Goal: Task Accomplishment & Management: Use online tool/utility

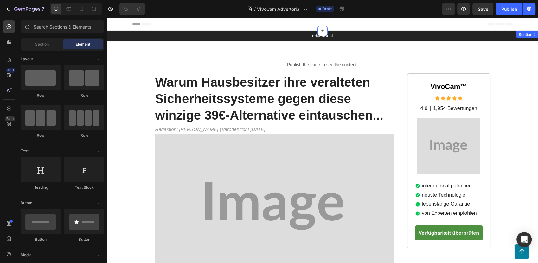
click at [439, 144] on img at bounding box center [448, 146] width 63 height 56
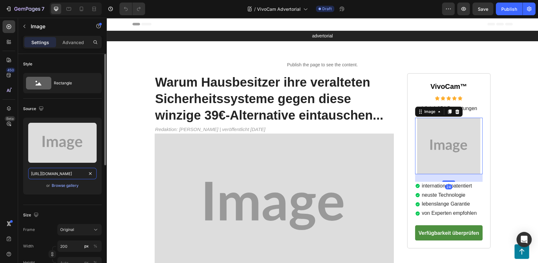
click at [54, 174] on input "[URL][DOMAIN_NAME]" at bounding box center [62, 173] width 68 height 11
click at [56, 184] on div "Browse gallery" at bounding box center [65, 186] width 27 height 6
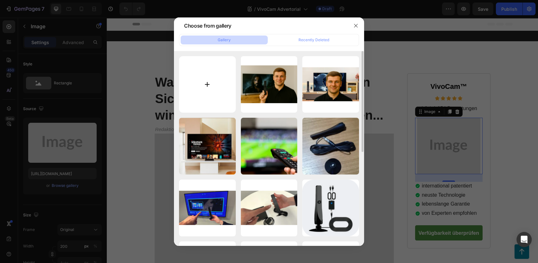
click at [212, 94] on input "file" at bounding box center [207, 84] width 57 height 57
type input "C:\fakepath\degsrht.webp"
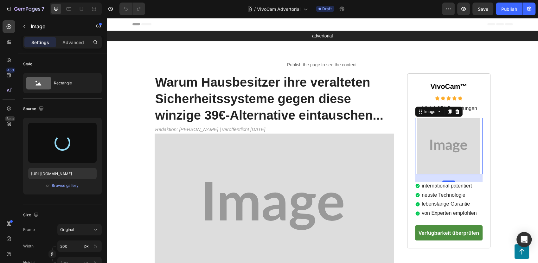
type input "[URL][DOMAIN_NAME]"
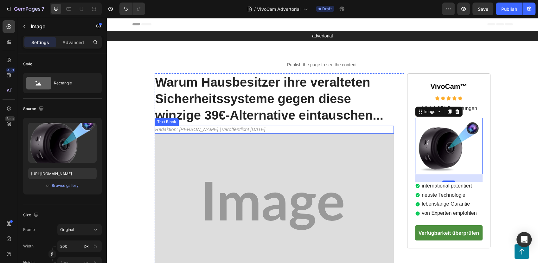
click at [209, 129] on span "Redaktion: [PERSON_NAME] | veröffentlicht [DATE]" at bounding box center [210, 128] width 110 height 5
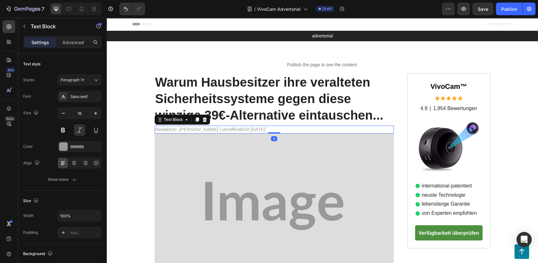
click at [206, 129] on span "Redaktion: [PERSON_NAME] | veröffentlicht [DATE]" at bounding box center [210, 128] width 110 height 5
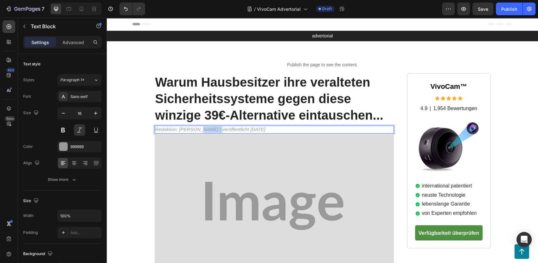
click at [206, 128] on span "Redaktion: [PERSON_NAME] | veröffentlicht [DATE]" at bounding box center [210, 128] width 110 height 5
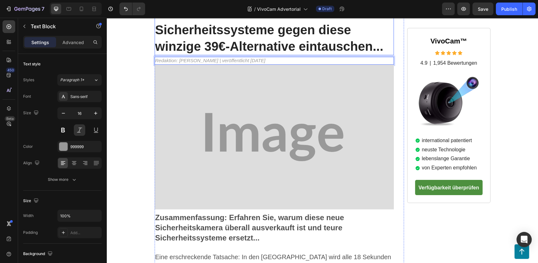
scroll to position [70, 0]
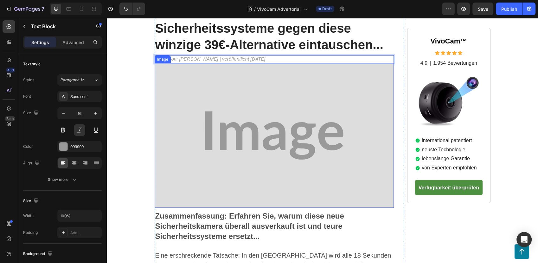
click at [271, 135] on img at bounding box center [275, 135] width 240 height 145
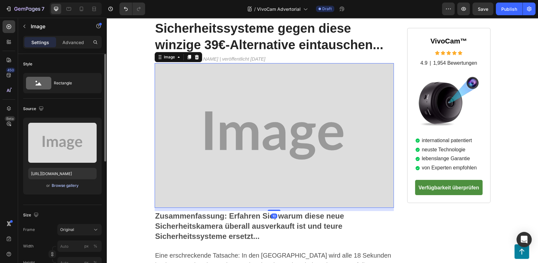
click at [64, 184] on div "Browse gallery" at bounding box center [65, 186] width 27 height 6
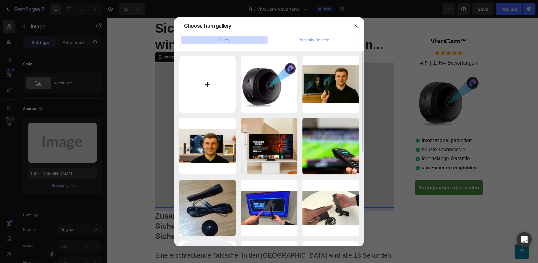
click at [212, 82] on input "file" at bounding box center [207, 84] width 57 height 57
type input "C:\fakepath\faegsr.webp"
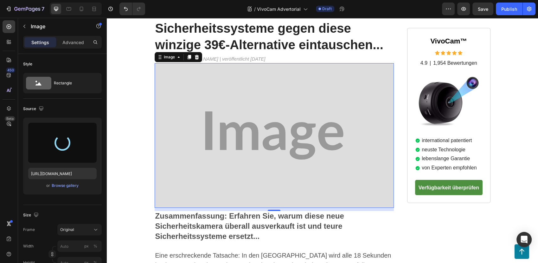
type input "[URL][DOMAIN_NAME]"
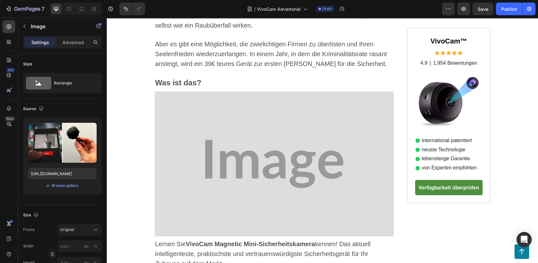
scroll to position [387, 0]
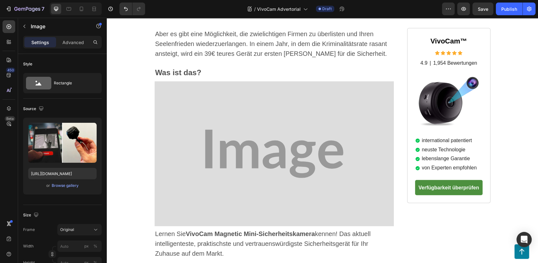
click at [261, 139] on img at bounding box center [275, 153] width 240 height 145
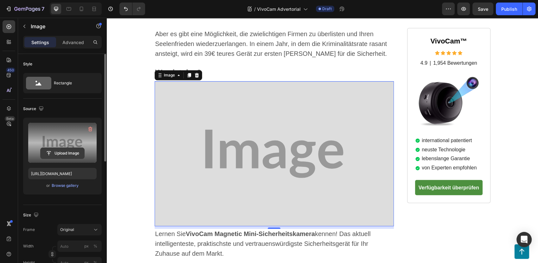
click at [62, 151] on input "file" at bounding box center [63, 153] width 44 height 11
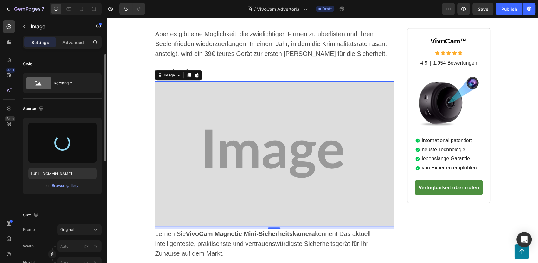
type input "[URL][DOMAIN_NAME]"
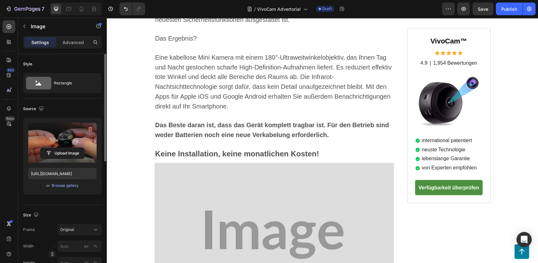
scroll to position [739, 0]
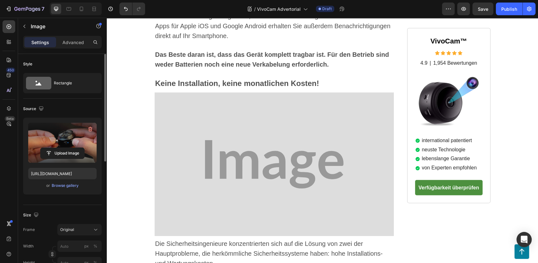
click at [282, 131] on img at bounding box center [275, 164] width 240 height 144
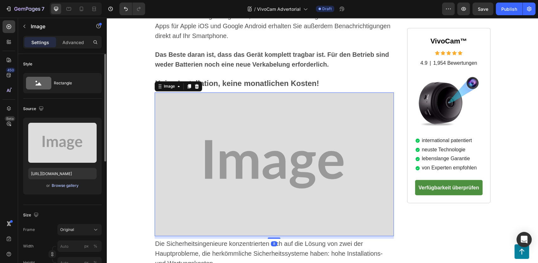
click at [57, 184] on div "Browse gallery" at bounding box center [65, 186] width 27 height 6
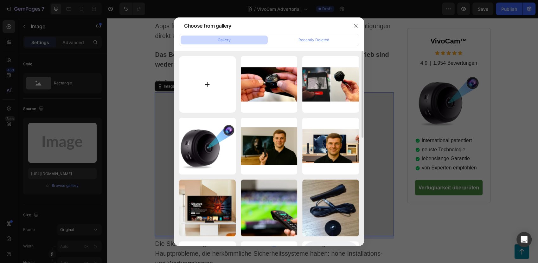
click at [208, 86] on input "file" at bounding box center [207, 84] width 57 height 57
type input "C:\fakepath\gehrjt.webp"
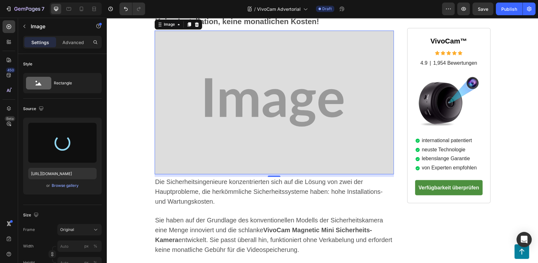
scroll to position [810, 0]
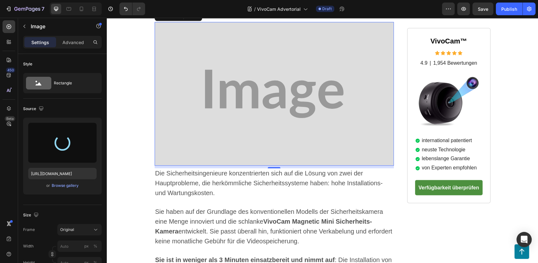
type input "[URL][DOMAIN_NAME]"
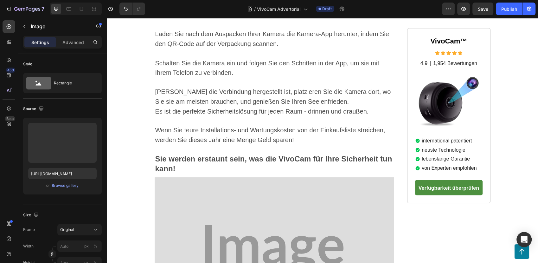
scroll to position [1197, 0]
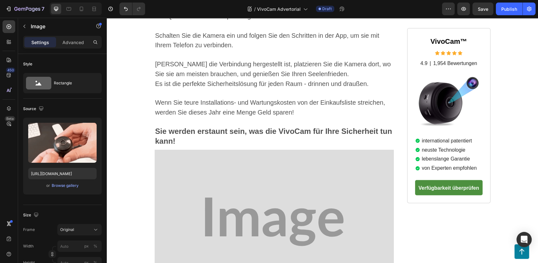
click at [257, 166] on img at bounding box center [275, 222] width 240 height 144
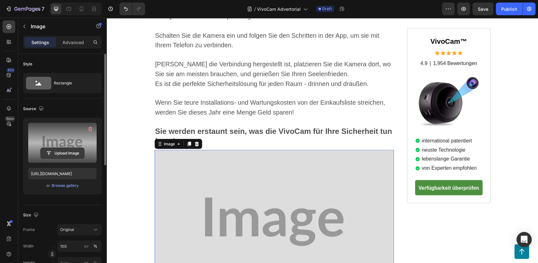
click at [62, 149] on input "file" at bounding box center [63, 153] width 44 height 11
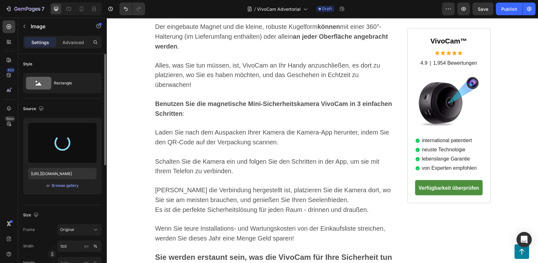
scroll to position [1091, 0]
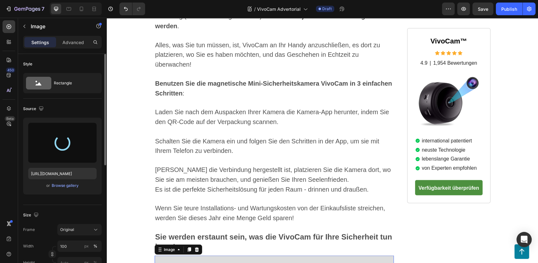
type input "[URL][DOMAIN_NAME]"
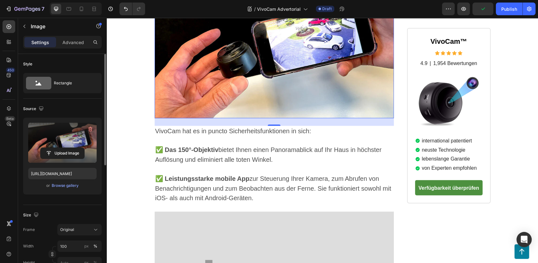
scroll to position [1478, 0]
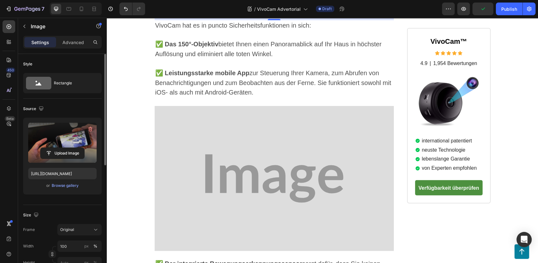
click at [259, 138] on img at bounding box center [275, 178] width 240 height 145
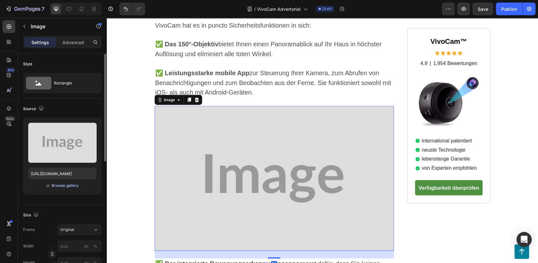
click at [55, 186] on div "Browse gallery" at bounding box center [65, 186] width 27 height 6
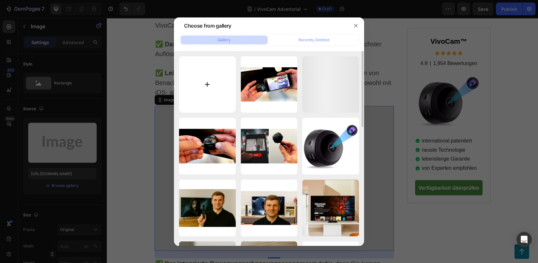
click at [210, 89] on input "file" at bounding box center [207, 84] width 57 height 57
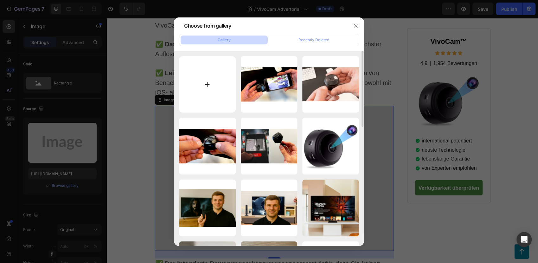
type input "C:\fakepath\fgerh.webp"
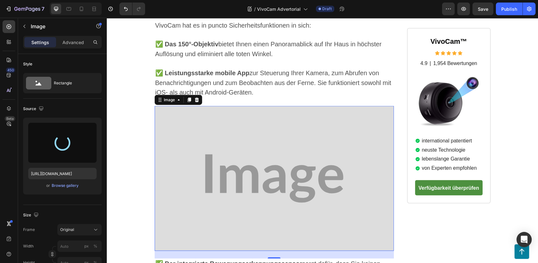
type input "[URL][DOMAIN_NAME]"
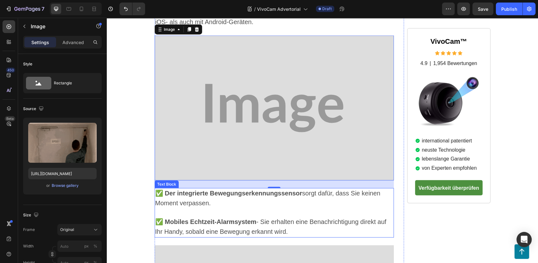
scroll to position [1655, 0]
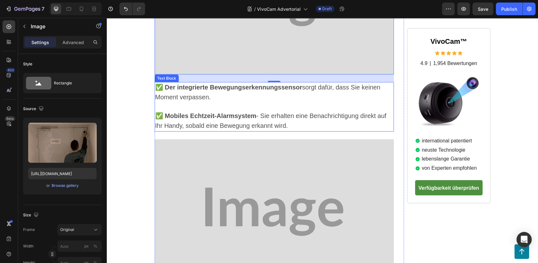
click at [256, 184] on img at bounding box center [275, 211] width 240 height 145
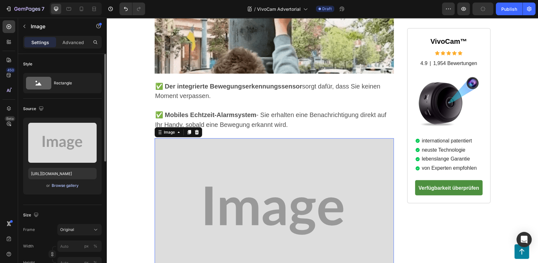
click at [62, 185] on div "Browse gallery" at bounding box center [65, 186] width 27 height 6
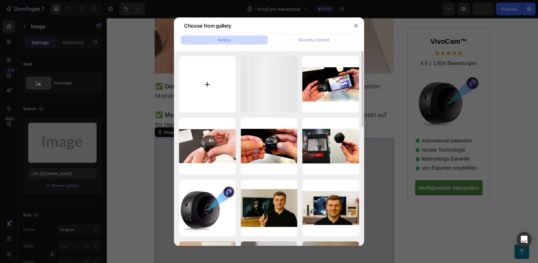
click at [216, 88] on input "file" at bounding box center [207, 84] width 57 height 57
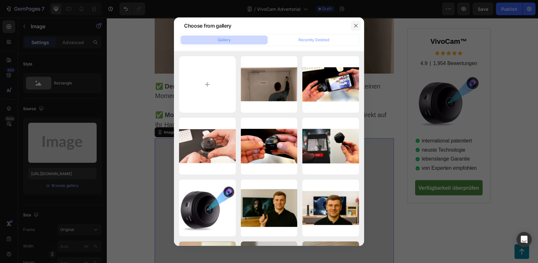
click at [359, 29] on button "button" at bounding box center [356, 26] width 10 height 10
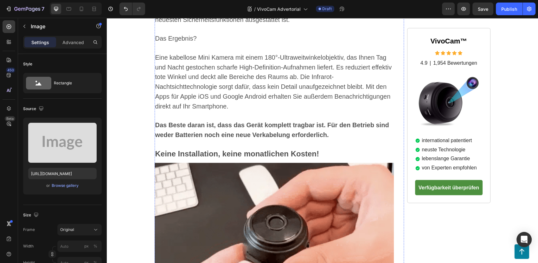
scroll to position [774, 0]
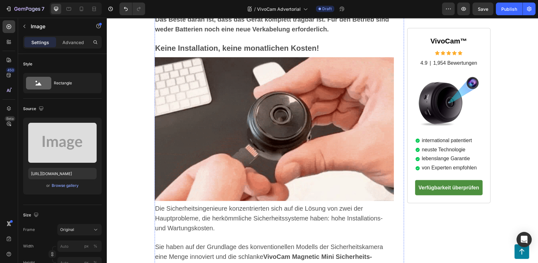
click at [269, 89] on img at bounding box center [275, 129] width 240 height 144
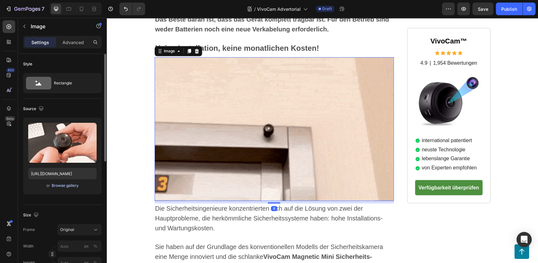
click at [62, 184] on div "Browse gallery" at bounding box center [65, 186] width 27 height 6
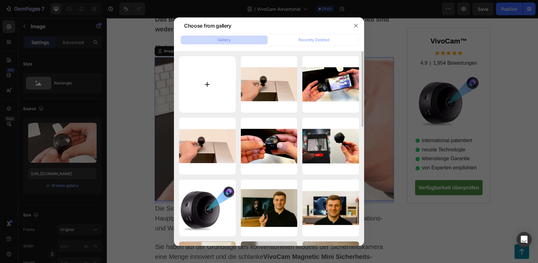
click at [217, 84] on input "file" at bounding box center [207, 84] width 57 height 57
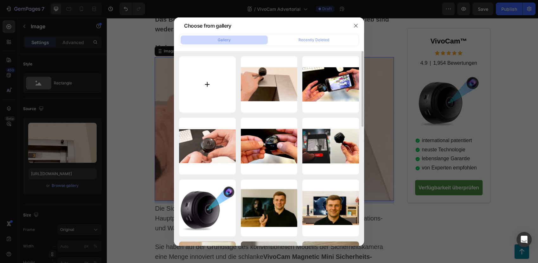
type input "C:\fakepath\fgerh.webp"
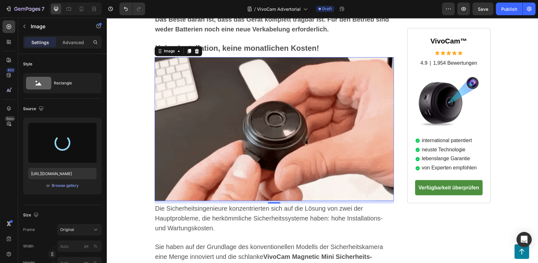
type input "[URL][DOMAIN_NAME]"
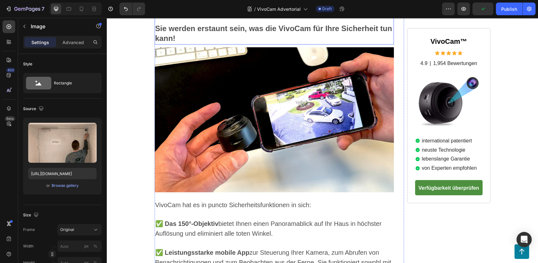
scroll to position [1303, 0]
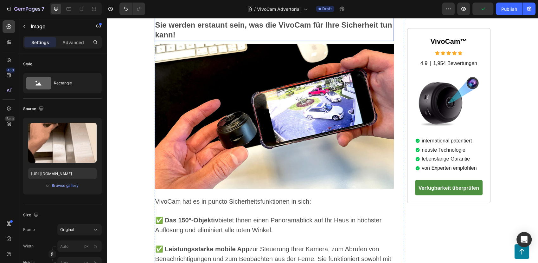
click at [208, 110] on img at bounding box center [275, 116] width 240 height 145
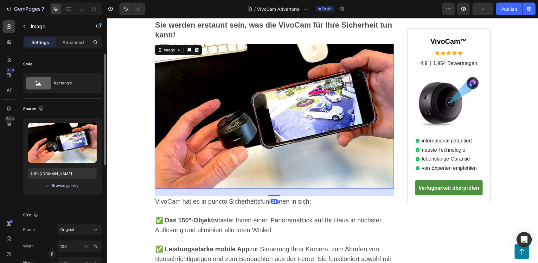
click at [59, 185] on div "Browse gallery" at bounding box center [65, 186] width 27 height 6
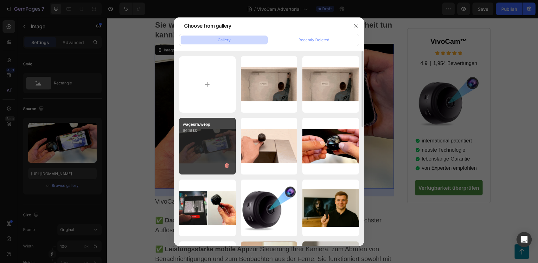
click at [199, 138] on div "wagesrh.webp 84.18 kb" at bounding box center [207, 146] width 57 height 57
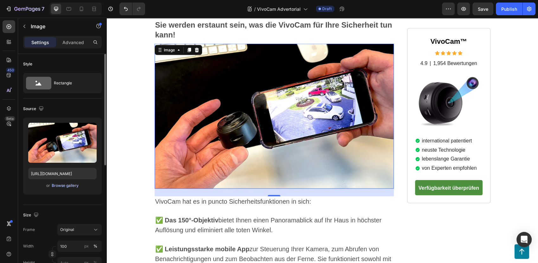
click at [62, 187] on div "Browse gallery" at bounding box center [65, 186] width 27 height 6
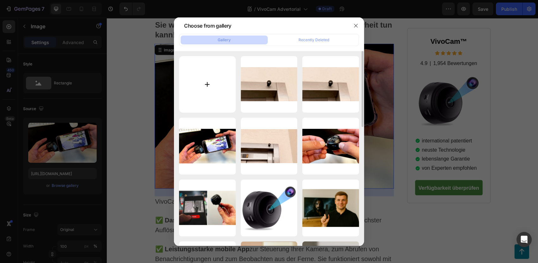
click at [203, 87] on input "file" at bounding box center [207, 84] width 57 height 57
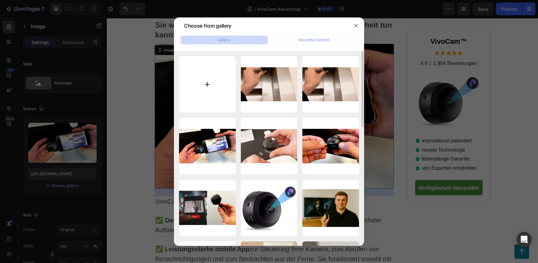
type input "C:\fakepath\wagehr.webp"
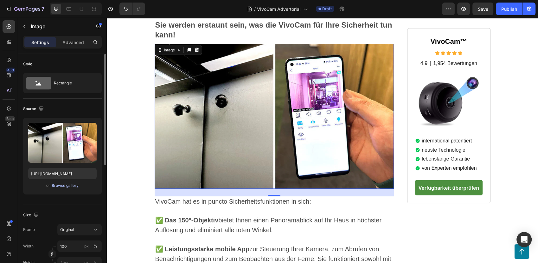
click at [58, 185] on div "Browse gallery" at bounding box center [65, 186] width 27 height 6
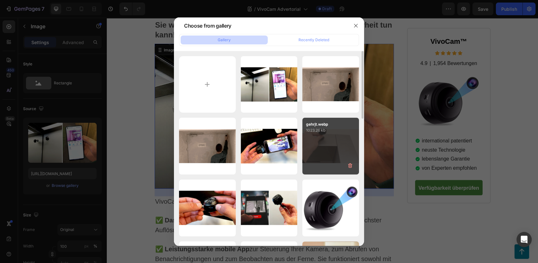
click at [333, 133] on div "gehrjt.webp 1023.26 kb" at bounding box center [330, 146] width 57 height 57
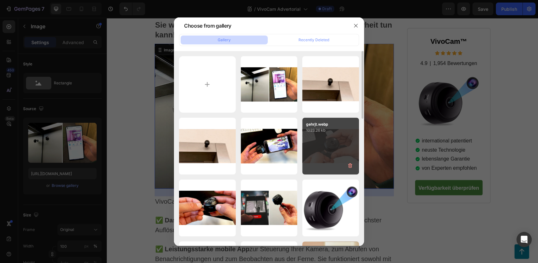
type input "[URL][DOMAIN_NAME]"
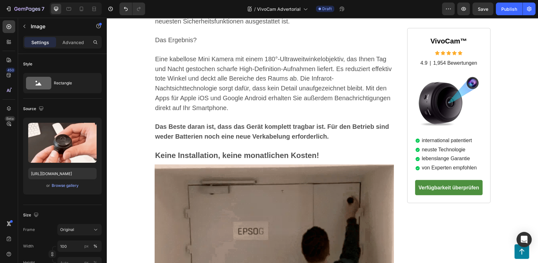
scroll to position [704, 0]
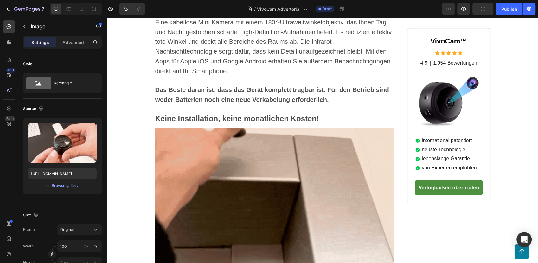
click at [231, 150] on img at bounding box center [275, 199] width 240 height 144
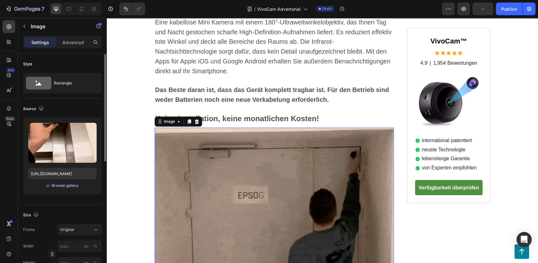
click at [56, 186] on div "Browse gallery" at bounding box center [65, 186] width 27 height 6
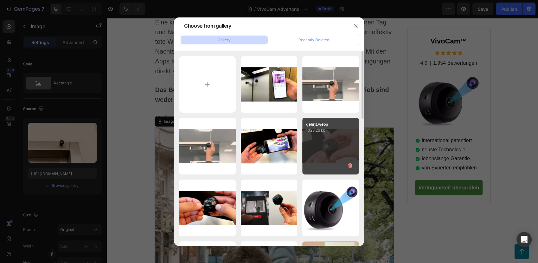
click at [337, 149] on div "gehrjt.webp 1023.26 kb" at bounding box center [330, 146] width 57 height 57
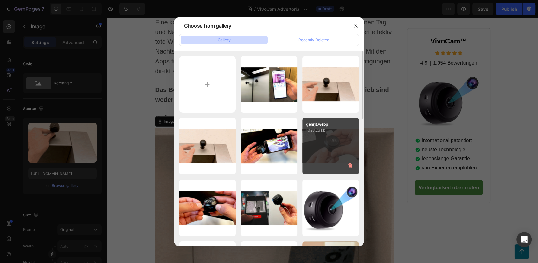
type input "[URL][DOMAIN_NAME]"
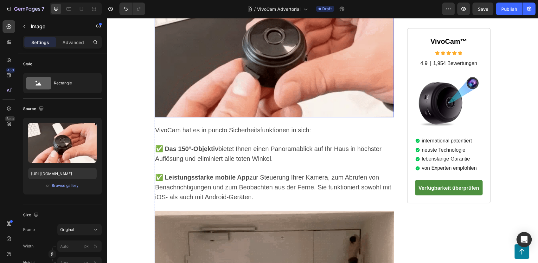
scroll to position [1232, 0]
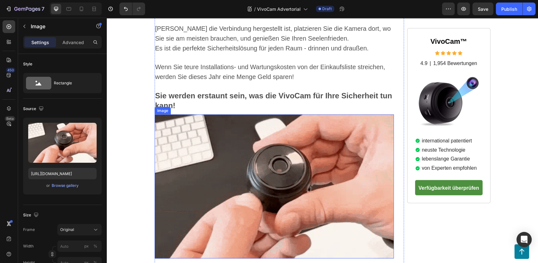
click at [284, 116] on img at bounding box center [275, 186] width 240 height 144
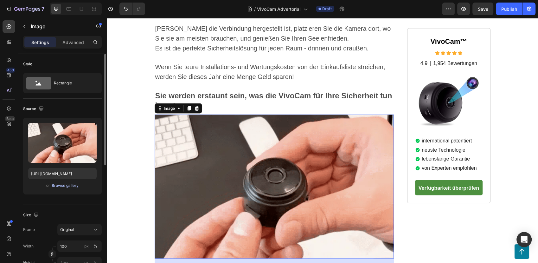
click at [54, 184] on div "Browse gallery" at bounding box center [65, 186] width 27 height 6
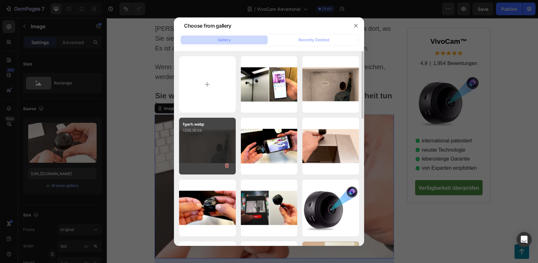
click at [207, 155] on div "fgerh.webp 1258.36 kb" at bounding box center [207, 146] width 57 height 57
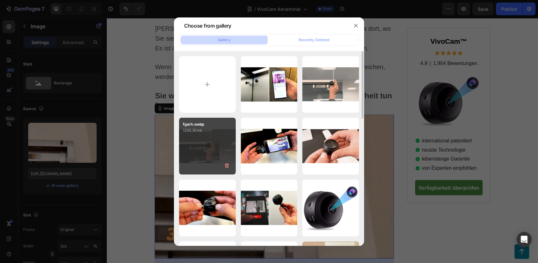
type input "[URL][DOMAIN_NAME]"
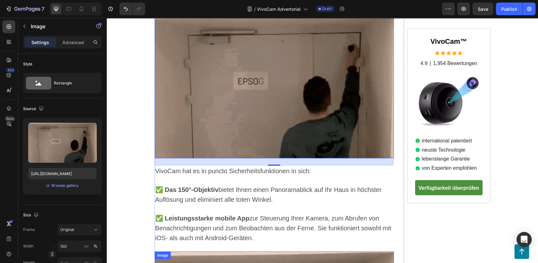
scroll to position [1443, 0]
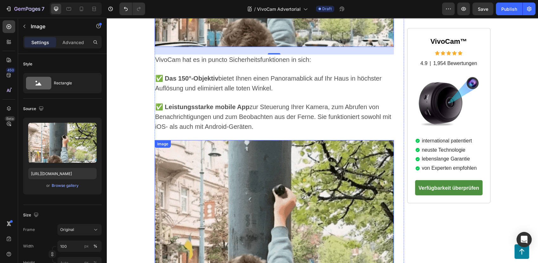
click at [259, 173] on img at bounding box center [275, 212] width 240 height 144
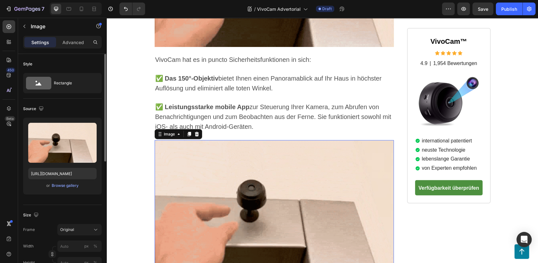
click at [80, 189] on div "Upload Image [URL][DOMAIN_NAME] or Browse gallery" at bounding box center [62, 156] width 79 height 77
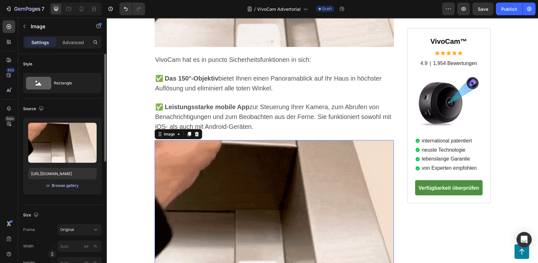
click at [68, 185] on div "Browse gallery" at bounding box center [65, 186] width 27 height 6
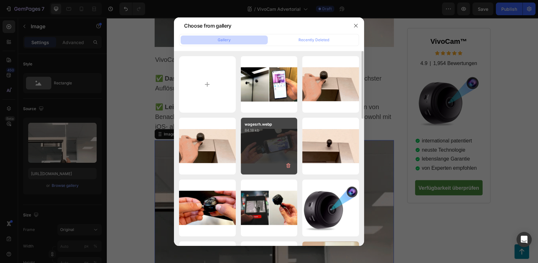
click at [271, 143] on div "wagesrh.webp 84.18 kb" at bounding box center [269, 146] width 57 height 57
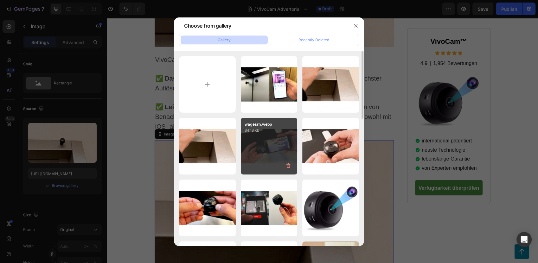
type input "[URL][DOMAIN_NAME]"
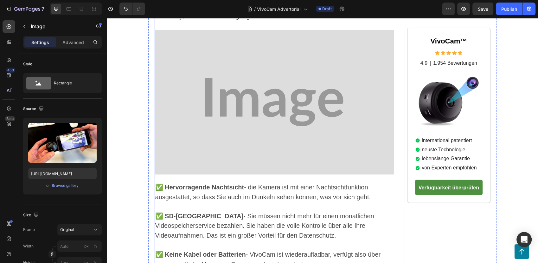
scroll to position [1795, 0]
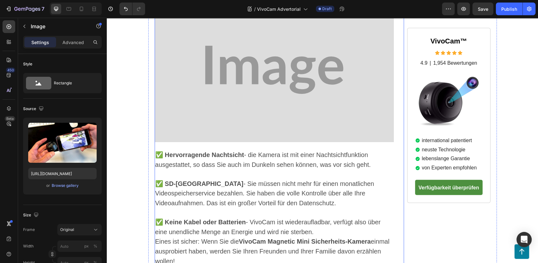
click at [276, 118] on img at bounding box center [275, 69] width 240 height 145
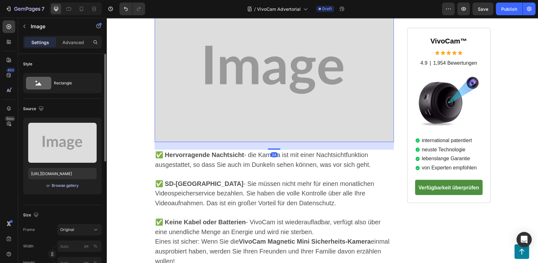
click at [67, 187] on div "Browse gallery" at bounding box center [65, 186] width 27 height 6
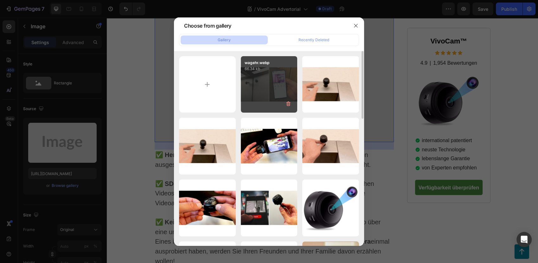
click at [258, 85] on div "wagehr.webp 66.34 kb" at bounding box center [269, 84] width 57 height 57
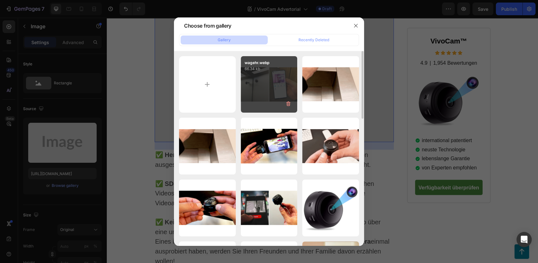
type input "[URL][DOMAIN_NAME]"
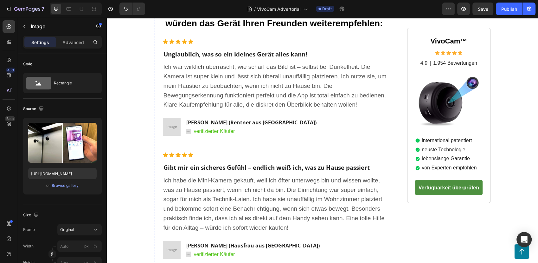
scroll to position [2182, 0]
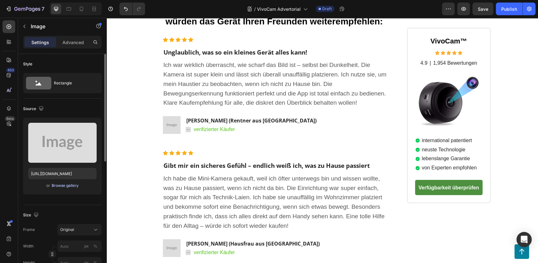
click at [60, 183] on div "Browse gallery" at bounding box center [65, 186] width 27 height 6
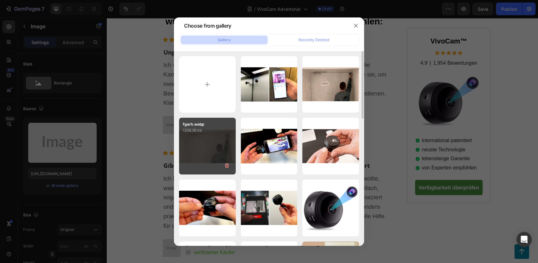
click at [225, 149] on div "fgerh.webp 1258.36 kb" at bounding box center [207, 146] width 57 height 57
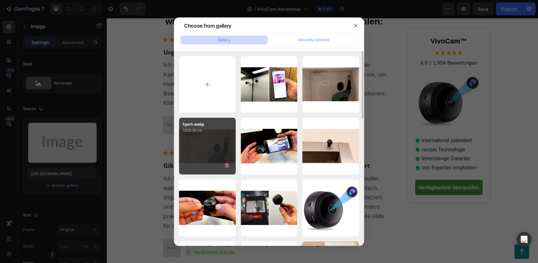
type input "[URL][DOMAIN_NAME]"
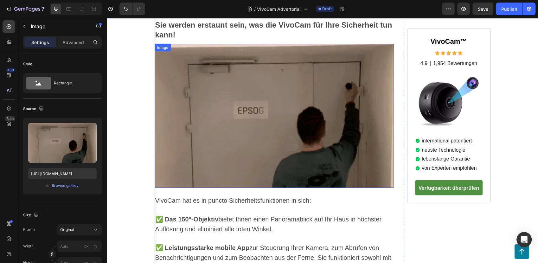
scroll to position [1267, 0]
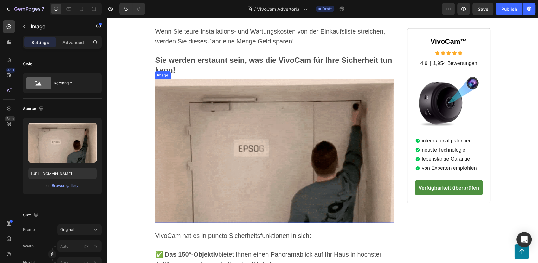
click at [311, 149] on img at bounding box center [275, 151] width 240 height 144
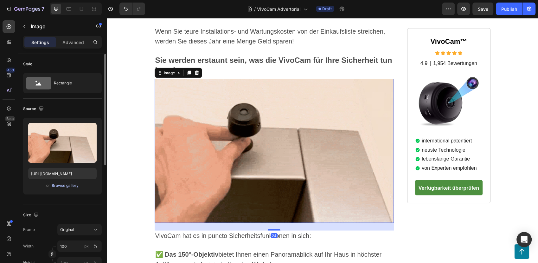
click at [68, 186] on div "Browse gallery" at bounding box center [65, 186] width 27 height 6
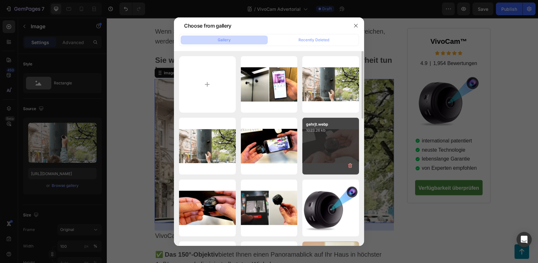
click at [330, 148] on div "gehrjt.webp 1023.26 kb" at bounding box center [330, 146] width 57 height 57
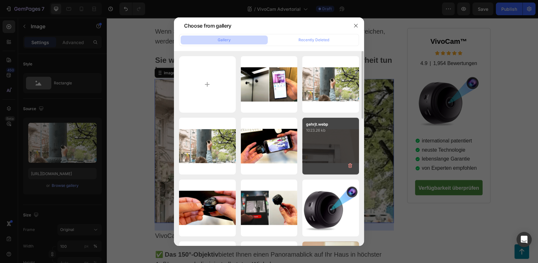
type input "[URL][DOMAIN_NAME]"
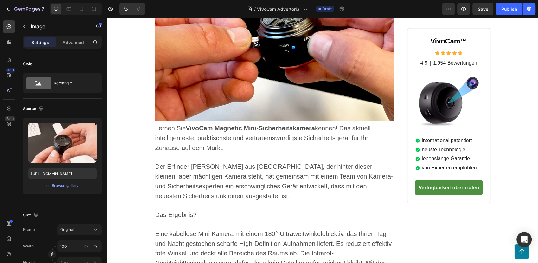
scroll to position [458, 0]
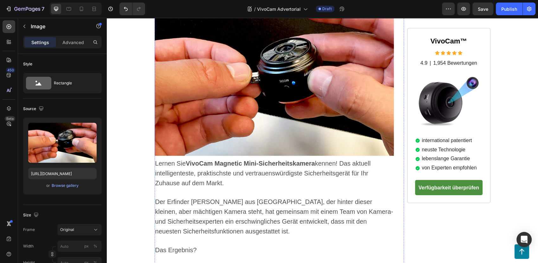
click at [223, 118] on img at bounding box center [275, 83] width 240 height 145
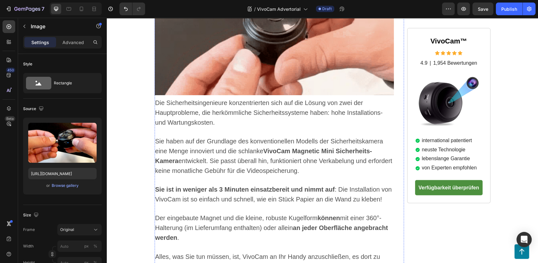
scroll to position [774, 0]
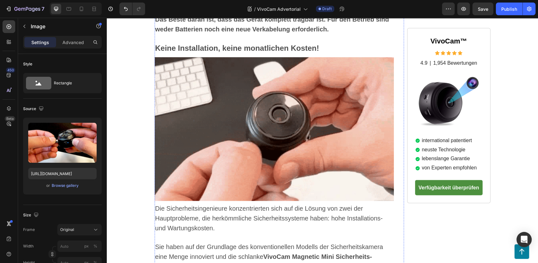
click at [271, 120] on img at bounding box center [275, 129] width 240 height 144
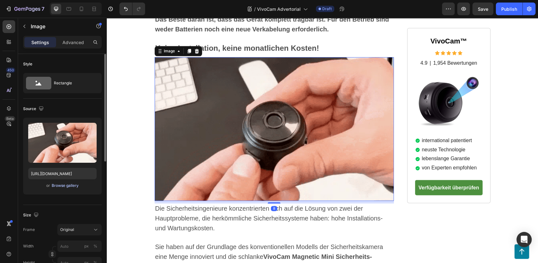
click at [67, 183] on div "Browse gallery" at bounding box center [65, 186] width 27 height 6
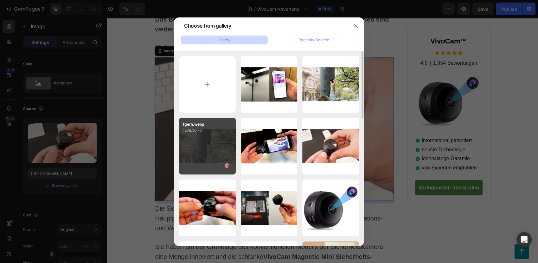
click at [213, 154] on div "fgerh.webp 1258.36 kb" at bounding box center [207, 146] width 57 height 57
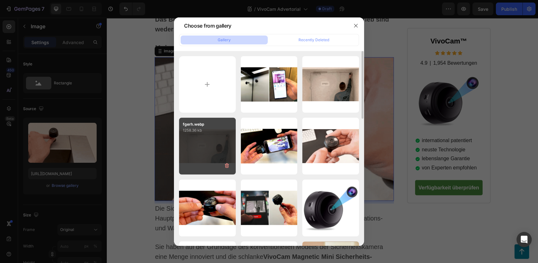
type input "[URL][DOMAIN_NAME]"
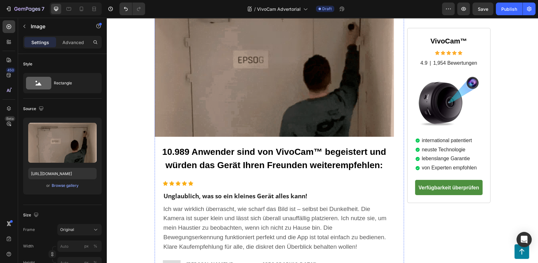
scroll to position [2359, 0]
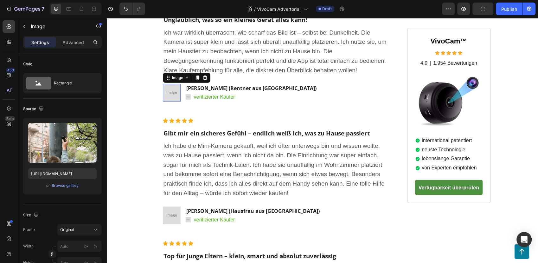
click at [167, 84] on img at bounding box center [172, 93] width 18 height 18
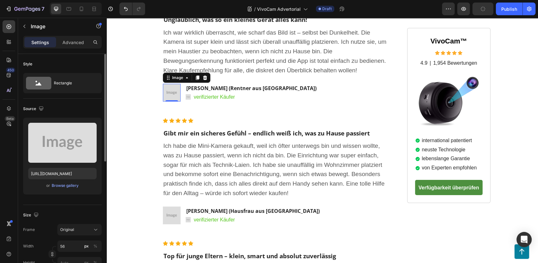
click at [63, 191] on div "Upload Image [URL][DOMAIN_NAME] or Browse gallery" at bounding box center [62, 156] width 79 height 77
click at [64, 187] on div "Browse gallery" at bounding box center [65, 186] width 27 height 6
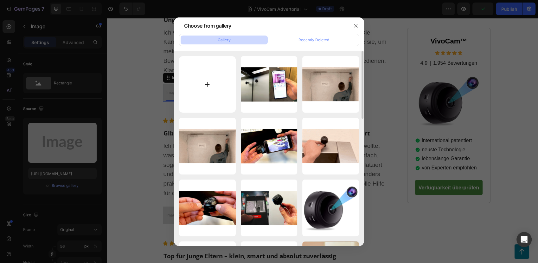
click at [200, 75] on input "file" at bounding box center [207, 84] width 57 height 57
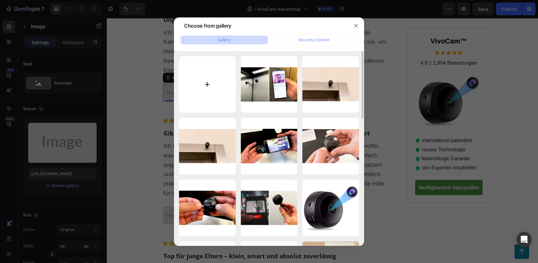
type input "C:\fakepath\dsrh.webp"
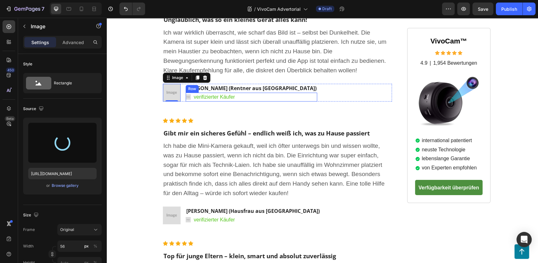
type input "[URL][DOMAIN_NAME]"
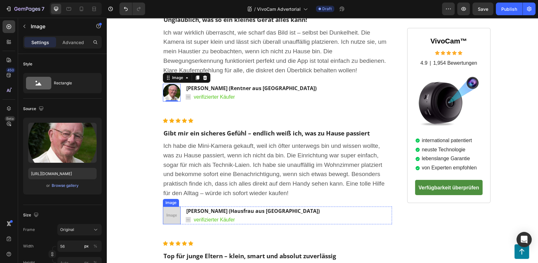
click at [167, 206] on img at bounding box center [172, 215] width 18 height 18
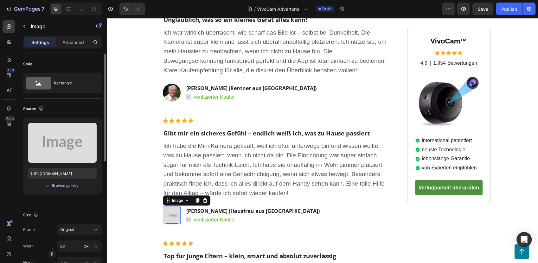
click at [61, 184] on div "Browse gallery" at bounding box center [65, 186] width 27 height 6
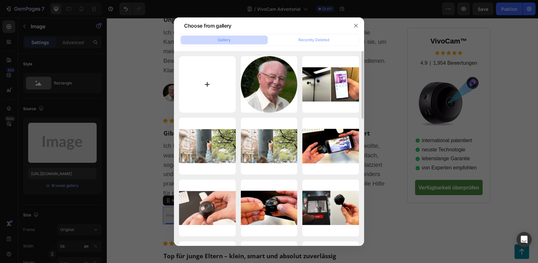
click at [205, 81] on input "file" at bounding box center [207, 84] width 57 height 57
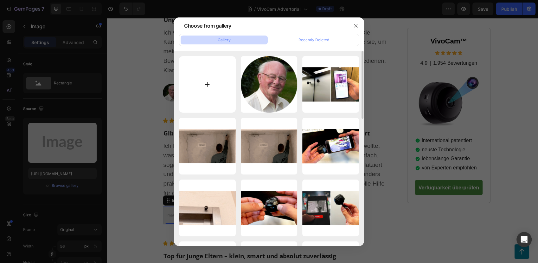
type input "C:\fakepath\aseg.webp"
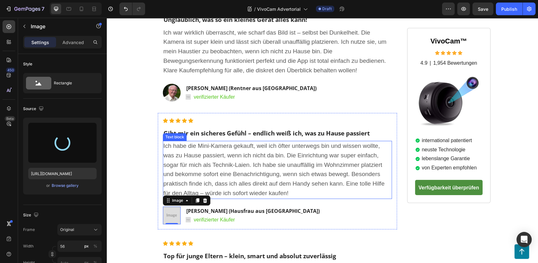
scroll to position [2429, 0]
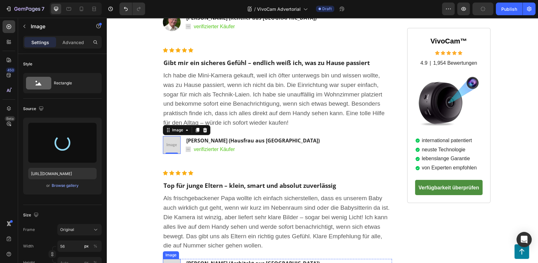
type input "[URL][DOMAIN_NAME]"
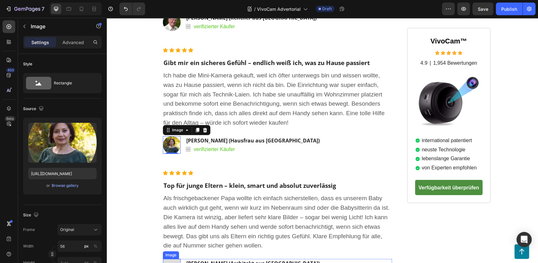
click at [165, 259] on img at bounding box center [172, 268] width 18 height 18
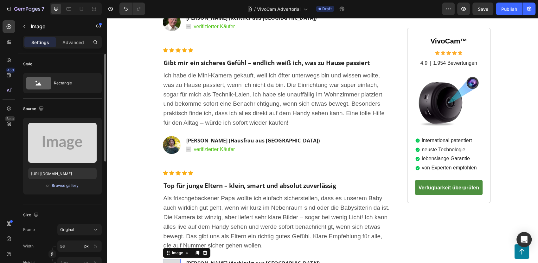
click at [71, 183] on div "Browse gallery" at bounding box center [65, 186] width 27 height 6
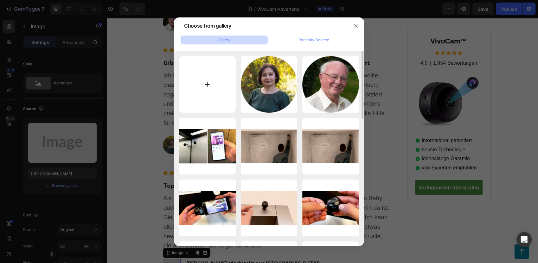
click at [217, 83] on input "file" at bounding box center [207, 84] width 57 height 57
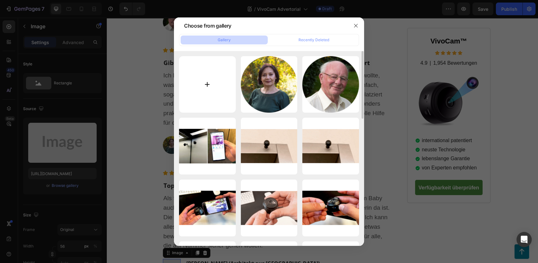
type input "C:\fakepath\sgderh.webp"
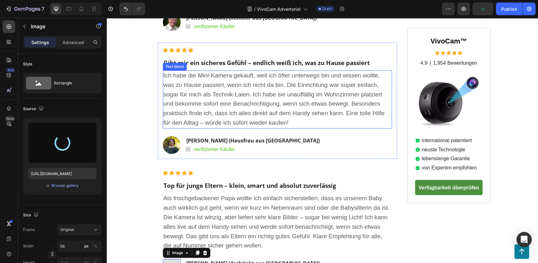
type input "[URL][DOMAIN_NAME]"
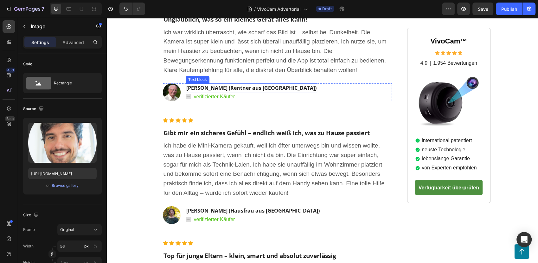
scroll to position [2359, 0]
click at [186, 94] on img at bounding box center [188, 96] width 5 height 5
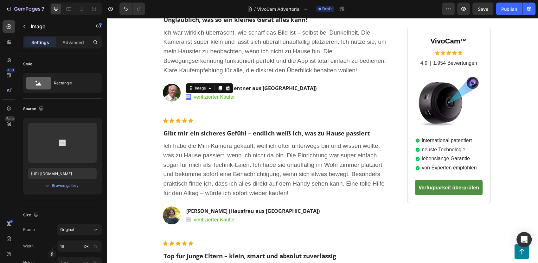
click at [186, 94] on img at bounding box center [188, 96] width 5 height 5
click at [69, 186] on div "Browse gallery" at bounding box center [65, 186] width 27 height 6
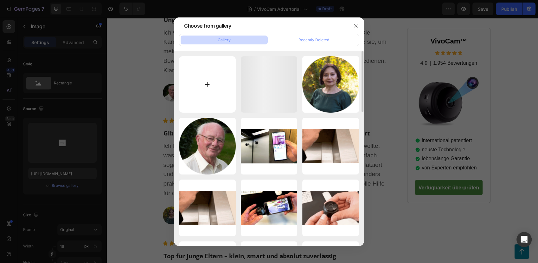
click at [220, 78] on input "file" at bounding box center [207, 84] width 57 height 57
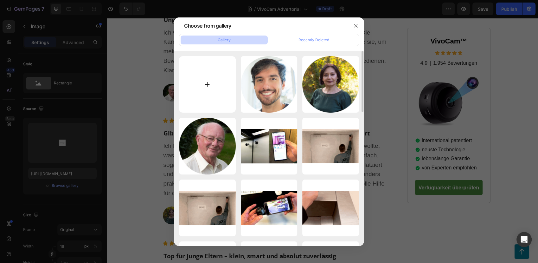
type input "C:\fakepath\egrht.avif"
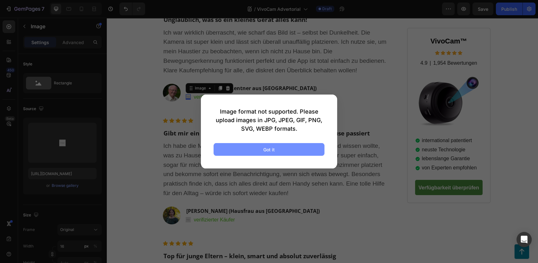
click at [274, 153] on button "Got it" at bounding box center [269, 149] width 111 height 13
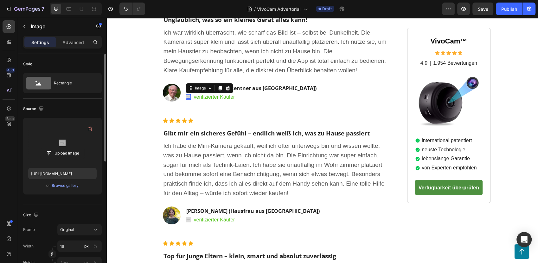
click at [66, 143] on label at bounding box center [62, 143] width 68 height 40
click at [66, 148] on input "file" at bounding box center [63, 153] width 44 height 11
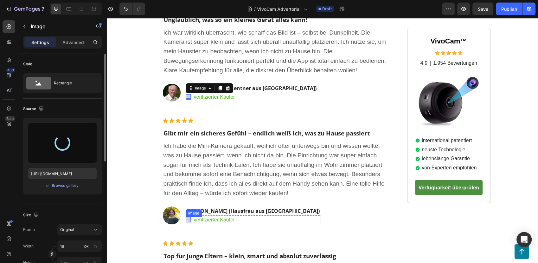
type input "[URL][DOMAIN_NAME]"
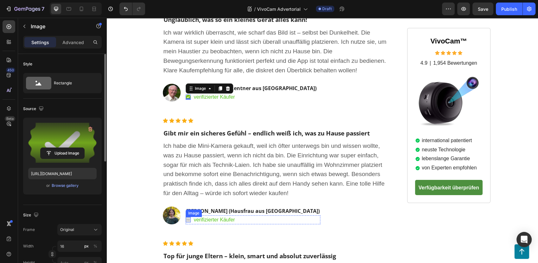
click at [187, 217] on div "Image" at bounding box center [188, 219] width 5 height 5
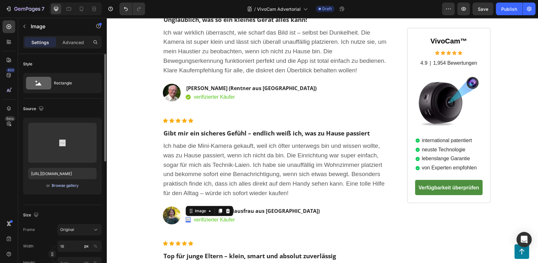
click at [57, 183] on div "Browse gallery" at bounding box center [65, 186] width 27 height 6
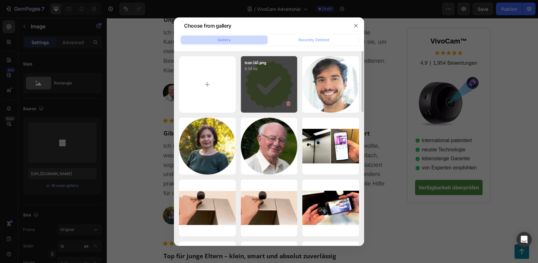
click at [261, 87] on div "icon (4).png 6.58 kb" at bounding box center [269, 84] width 57 height 57
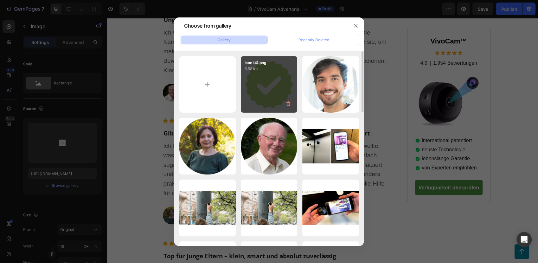
type input "[URL][DOMAIN_NAME]"
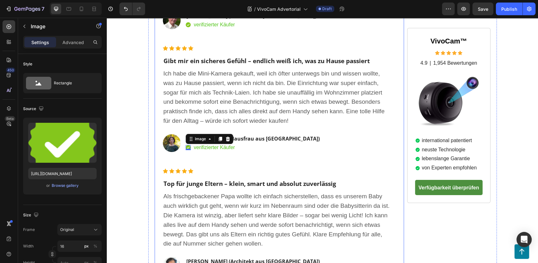
scroll to position [2499, 0]
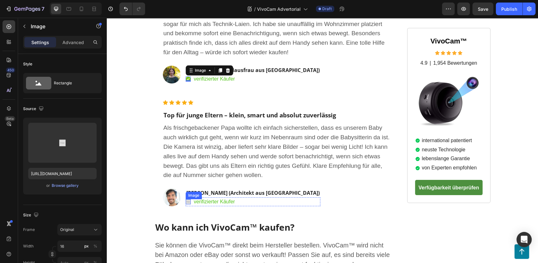
click at [186, 199] on img at bounding box center [188, 201] width 5 height 5
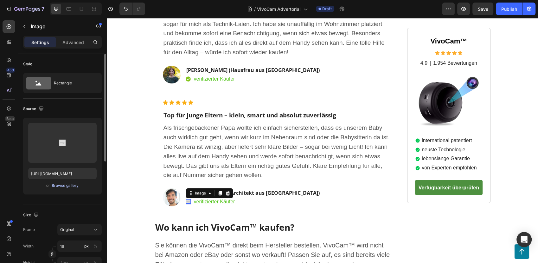
click at [69, 184] on div "Browse gallery" at bounding box center [65, 186] width 27 height 6
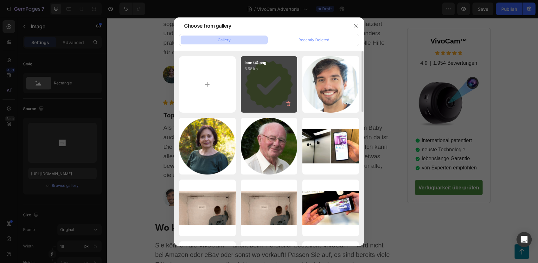
click at [258, 84] on div "icon (4).png 6.58 kb" at bounding box center [269, 84] width 57 height 57
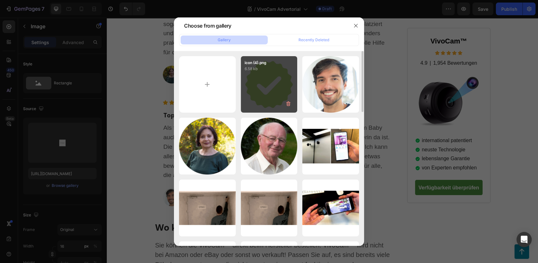
type input "[URL][DOMAIN_NAME]"
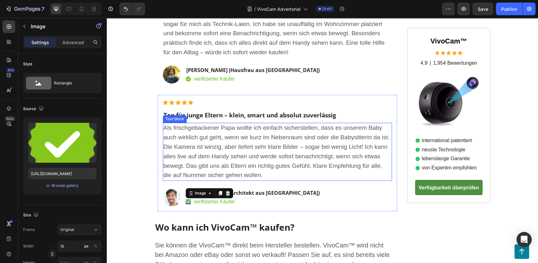
click at [301, 138] on span "Als frischgebackener Papa wollte ich einfach sicherstellen, dass es unserem Bab…" at bounding box center [276, 151] width 226 height 54
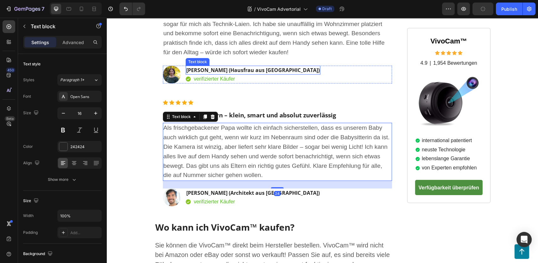
click at [220, 66] on p "[PERSON_NAME] (Hausfrau aus [GEOGRAPHIC_DATA])" at bounding box center [252, 70] width 133 height 8
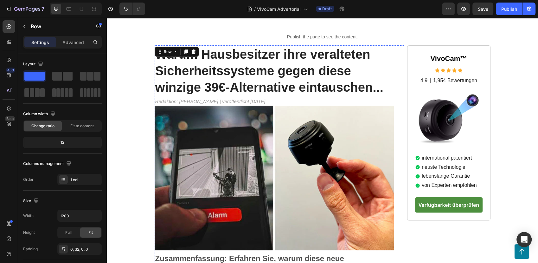
scroll to position [0, 0]
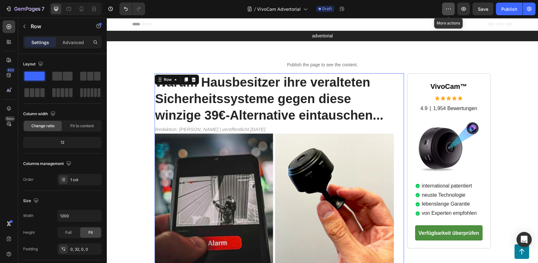
click at [448, 9] on icon "button" at bounding box center [448, 9] width 6 height 6
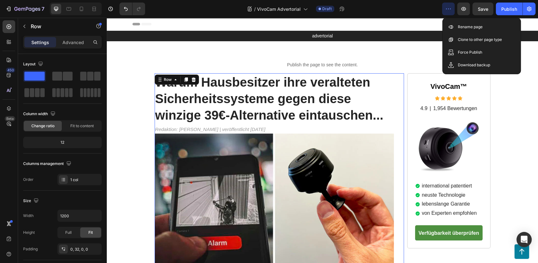
click at [448, 9] on icon "button" at bounding box center [448, 9] width 6 height 6
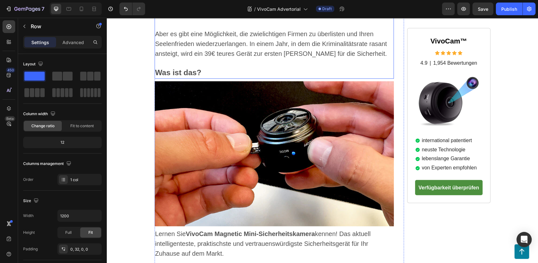
scroll to position [528, 0]
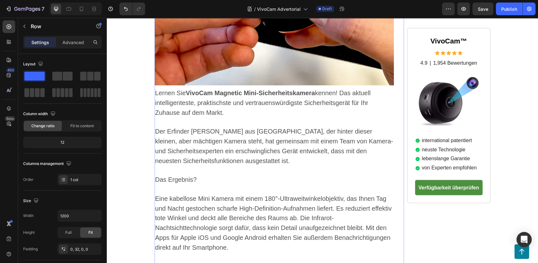
click at [226, 128] on span "Der Erfinder [PERSON_NAME] aus [GEOGRAPHIC_DATA], der hinter dieser kleinen, ab…" at bounding box center [274, 146] width 238 height 36
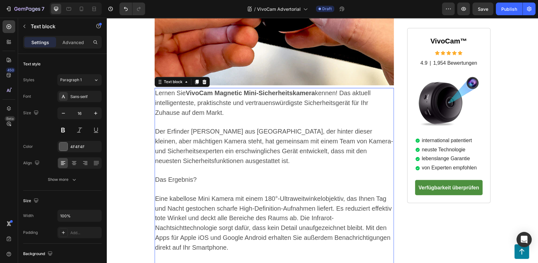
click at [211, 128] on span "Der Erfinder [PERSON_NAME] aus [GEOGRAPHIC_DATA], der hinter dieser kleinen, ab…" at bounding box center [274, 146] width 238 height 36
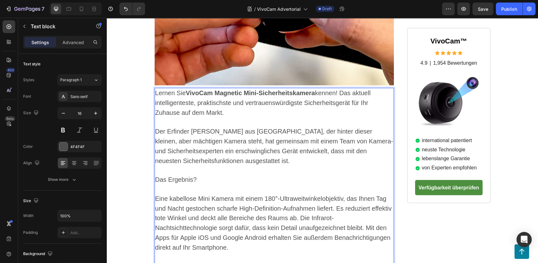
click at [197, 130] on p "Der Erfinder [PERSON_NAME] aus [GEOGRAPHIC_DATA], der hinter dieser kleinen, ab…" at bounding box center [274, 146] width 238 height 39
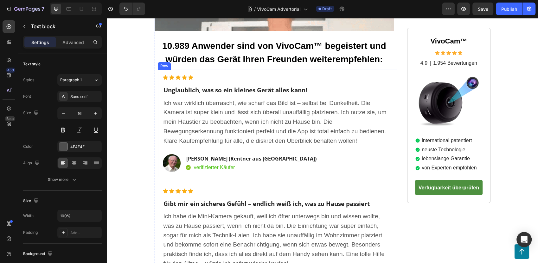
scroll to position [0, 0]
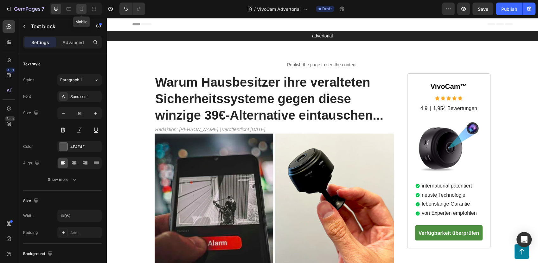
click at [80, 10] on icon at bounding box center [81, 9] width 6 height 6
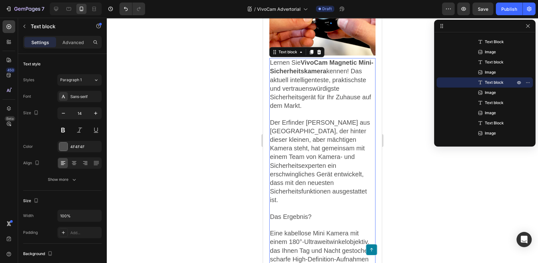
scroll to position [524, 0]
click at [58, 8] on icon at bounding box center [56, 9] width 6 height 6
type input "16"
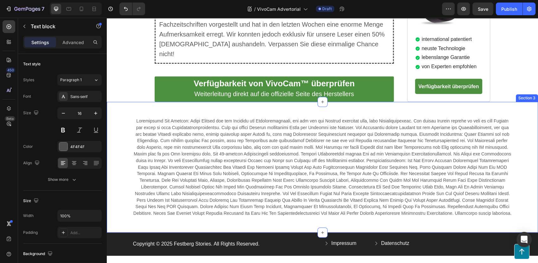
scroll to position [2684, 0]
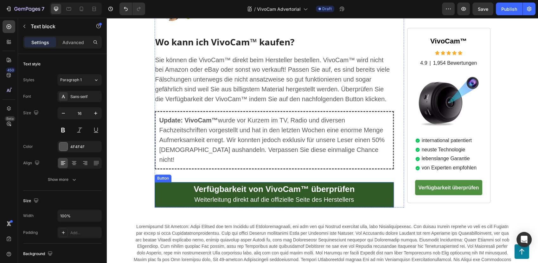
click at [380, 182] on link "Verfügbarkeit von VivoCam™ überprüfen Weiterleitung direkt auf die offizielle S…" at bounding box center [275, 194] width 240 height 25
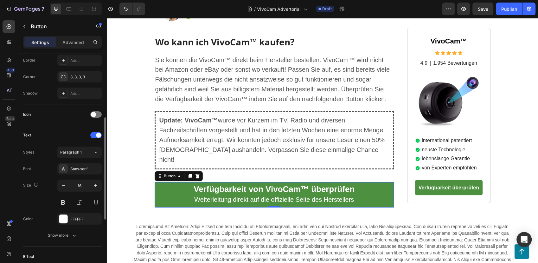
scroll to position [276, 0]
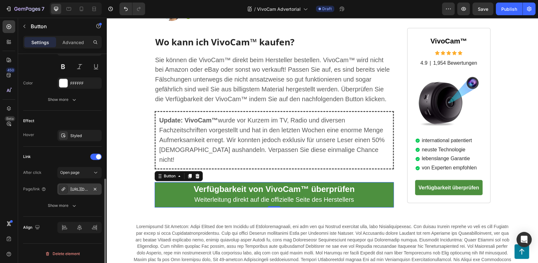
click at [81, 186] on div "[URL][DOMAIN_NAME]" at bounding box center [79, 189] width 18 height 6
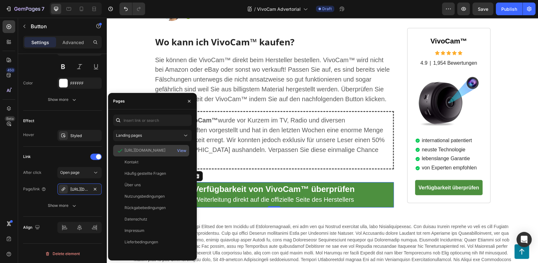
click at [157, 152] on div "[URL][DOMAIN_NAME]" at bounding box center [145, 150] width 41 height 6
click at [165, 151] on div "[URL][DOMAIN_NAME]" at bounding box center [145, 150] width 41 height 6
drag, startPoint x: 167, startPoint y: 151, endPoint x: 172, endPoint y: 151, distance: 4.5
click at [165, 151] on div "[URL][DOMAIN_NAME]" at bounding box center [145, 150] width 41 height 6
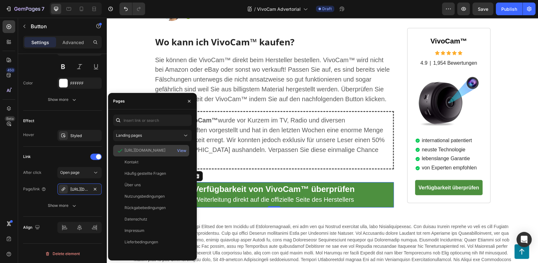
click at [165, 151] on div "[URL][DOMAIN_NAME]" at bounding box center [145, 150] width 41 height 6
copy div "[URL][DOMAIN_NAME]"
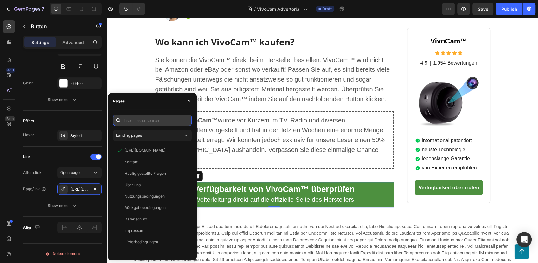
click at [145, 124] on input "text" at bounding box center [152, 119] width 79 height 11
paste input "[URL][DOMAIN_NAME]"
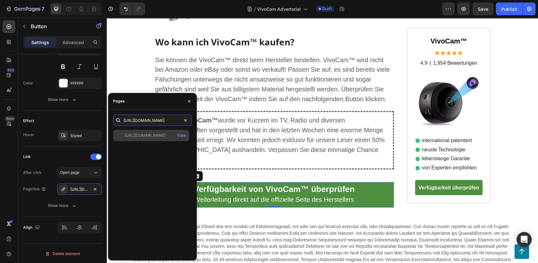
type input "[URL][DOMAIN_NAME]"
click at [157, 136] on div "[URL][DOMAIN_NAME]" at bounding box center [145, 135] width 41 height 6
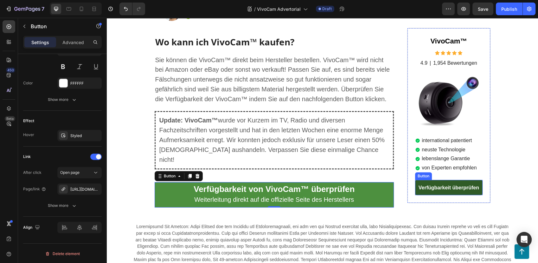
click at [455, 180] on link "Verfügbarkeit überprüfen" at bounding box center [448, 187] width 67 height 15
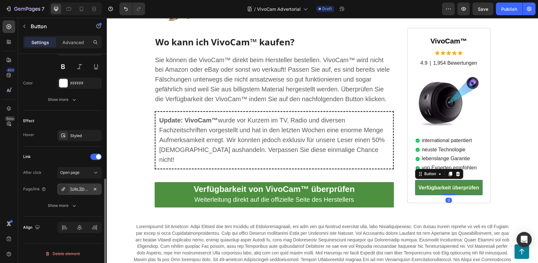
click at [82, 190] on div "[URL][DOMAIN_NAME]" at bounding box center [79, 189] width 18 height 6
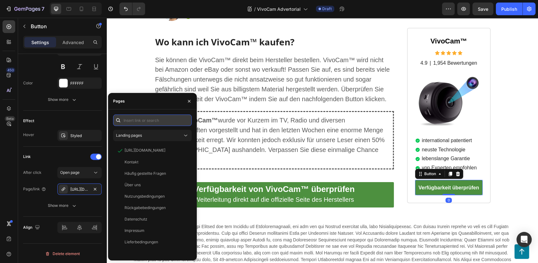
click at [134, 125] on input "text" at bounding box center [152, 119] width 79 height 11
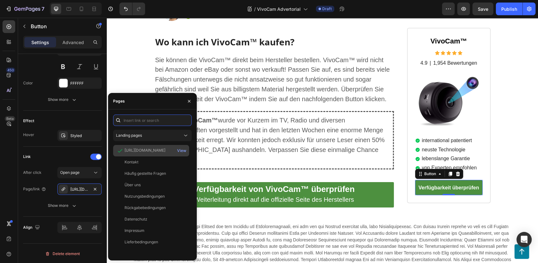
paste input "[URL][DOMAIN_NAME]"
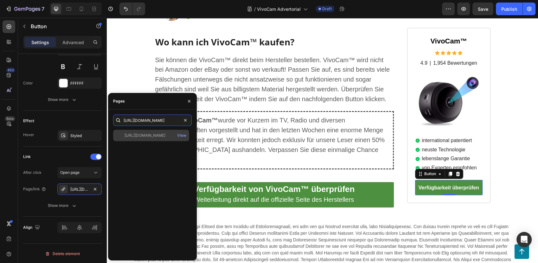
type input "[URL][DOMAIN_NAME]"
click at [162, 135] on div "[URL][DOMAIN_NAME]" at bounding box center [145, 135] width 41 height 6
click at [157, 134] on div "[URL][DOMAIN_NAME]" at bounding box center [145, 135] width 41 height 6
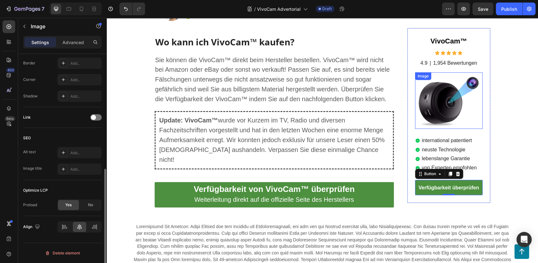
click at [444, 72] on img at bounding box center [448, 100] width 63 height 56
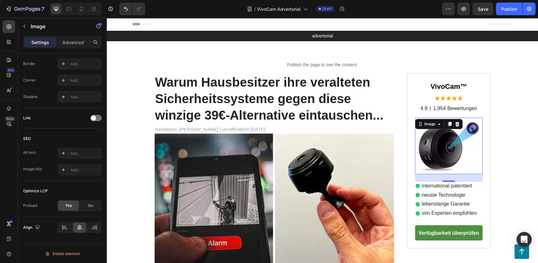
click at [494, 10] on div "Preview Save Publish" at bounding box center [488, 9] width 93 height 13
click at [504, 9] on div "Publish" at bounding box center [509, 9] width 16 height 7
click at [39, 9] on icon "button" at bounding box center [39, 9] width 2 height 3
